Goal: Navigation & Orientation: Find specific page/section

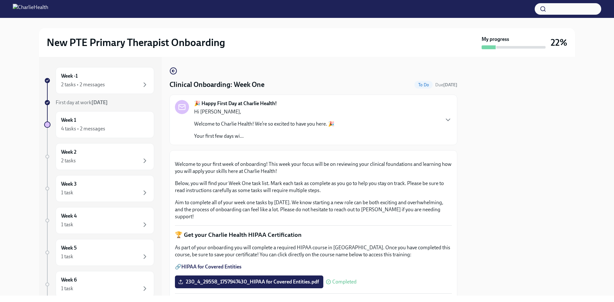
click at [23, 59] on div "Week -1 2 tasks • 2 messages First day at work [DATE] Week 1 4 tasks • 2 messag…" at bounding box center [306, 176] width 593 height 239
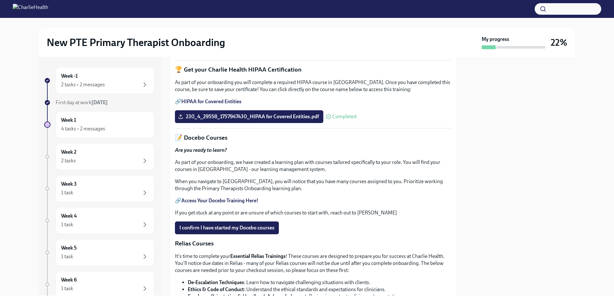
scroll to position [192, 0]
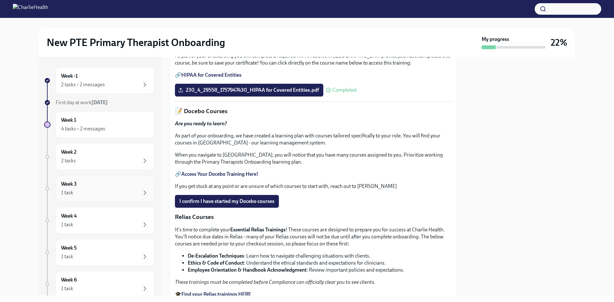
click at [81, 183] on div "Week 3 1 task" at bounding box center [105, 189] width 88 height 16
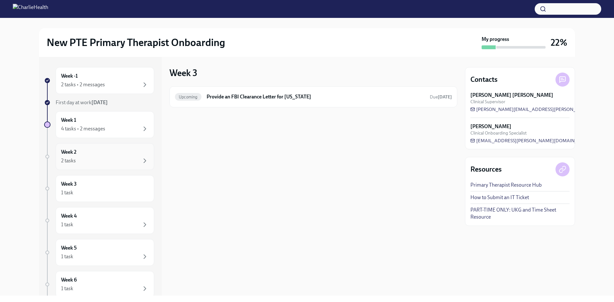
click at [79, 165] on div "Week 2 2 tasks" at bounding box center [105, 156] width 98 height 27
click at [77, 129] on div "4 tasks • 2 messages" at bounding box center [83, 128] width 44 height 7
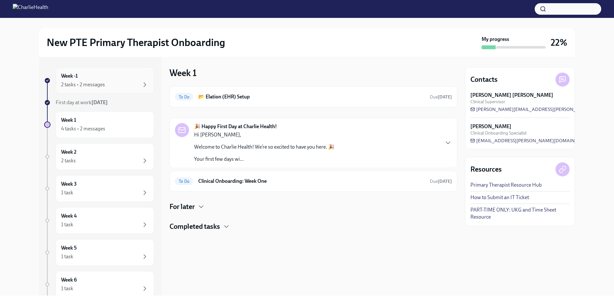
click at [93, 83] on div "2 tasks • 2 messages" at bounding box center [83, 84] width 44 height 7
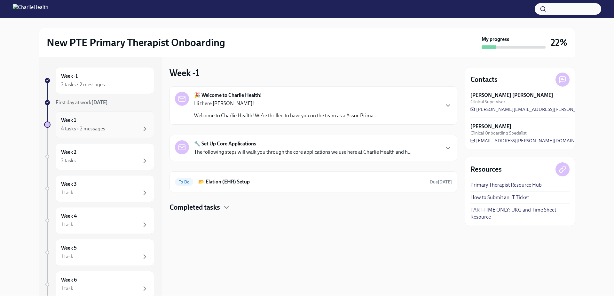
click at [118, 127] on div "4 tasks • 2 messages" at bounding box center [105, 129] width 88 height 8
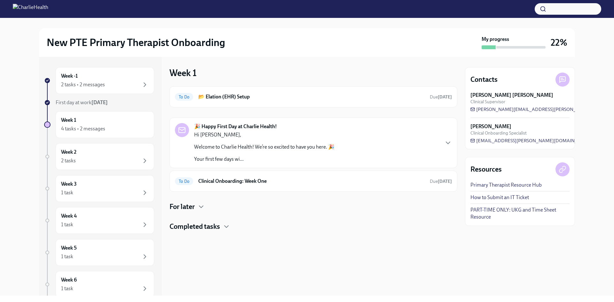
click at [320, 271] on div "Week 1 To Do 📂 Elation (EHR) Setup Due [DATE] 🎉 Happy First Day at Charlie Heal…" at bounding box center [313, 176] width 288 height 239
click at [93, 44] on h2 "New PTE Primary Therapist Onboarding" at bounding box center [136, 42] width 178 height 13
click at [48, 13] on img at bounding box center [30, 9] width 35 height 10
click at [48, 10] on img at bounding box center [30, 9] width 35 height 10
